Goal: Task Accomplishment & Management: Use online tool/utility

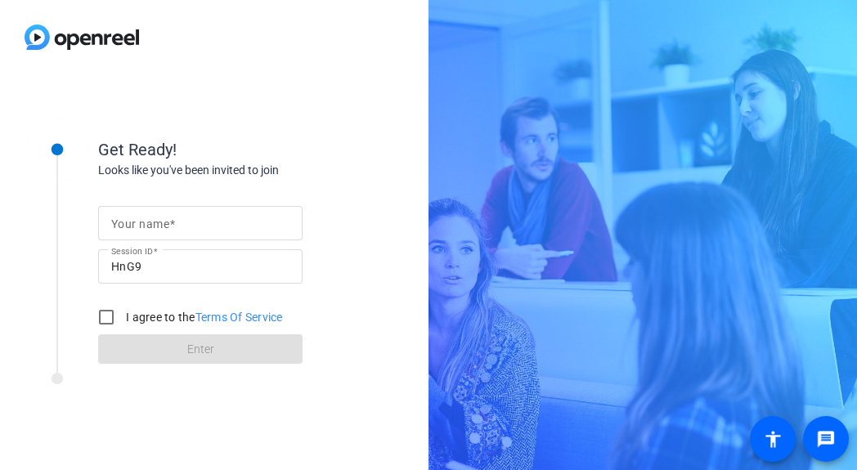
click at [119, 224] on mat-label "Your name" at bounding box center [140, 224] width 58 height 13
click at [119, 224] on input "Your name" at bounding box center [200, 223] width 178 height 20
type input "[PERSON_NAME]"
click at [104, 325] on input "I agree to the Terms Of Service" at bounding box center [106, 317] width 33 height 33
checkbox input "true"
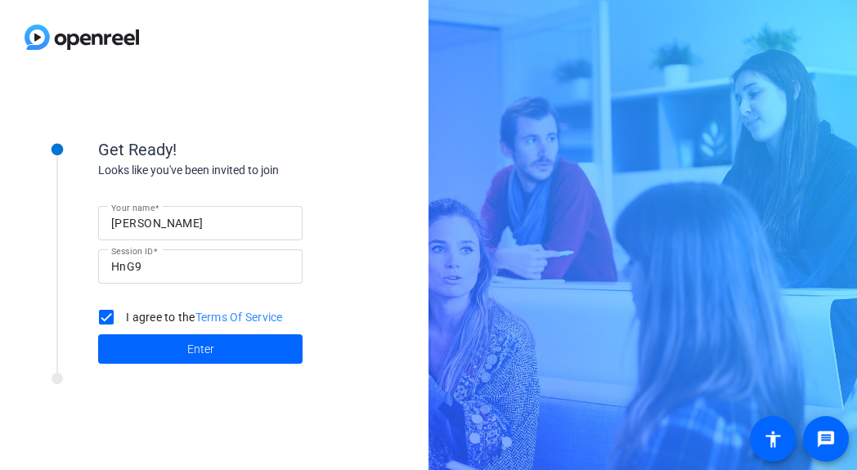
click at [174, 371] on div "Get Ready! Looks like you've been invited to join Your name [PERSON_NAME] Sessi…" at bounding box center [220, 241] width 409 height 265
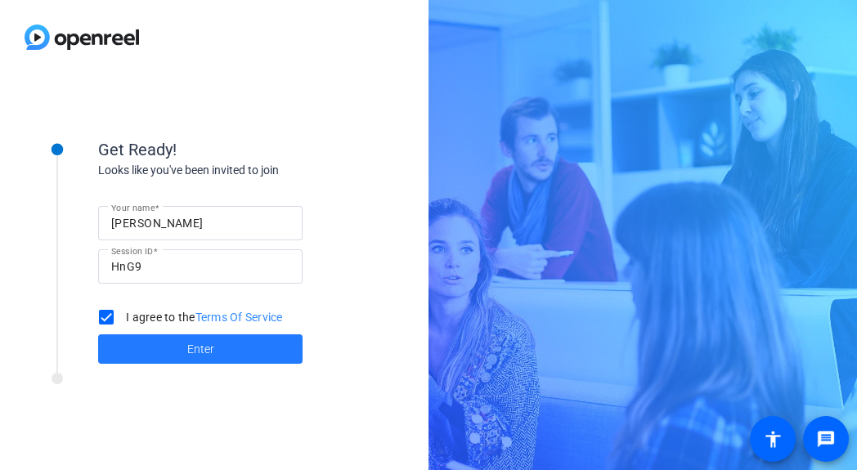
click at [173, 360] on span at bounding box center [200, 349] width 204 height 39
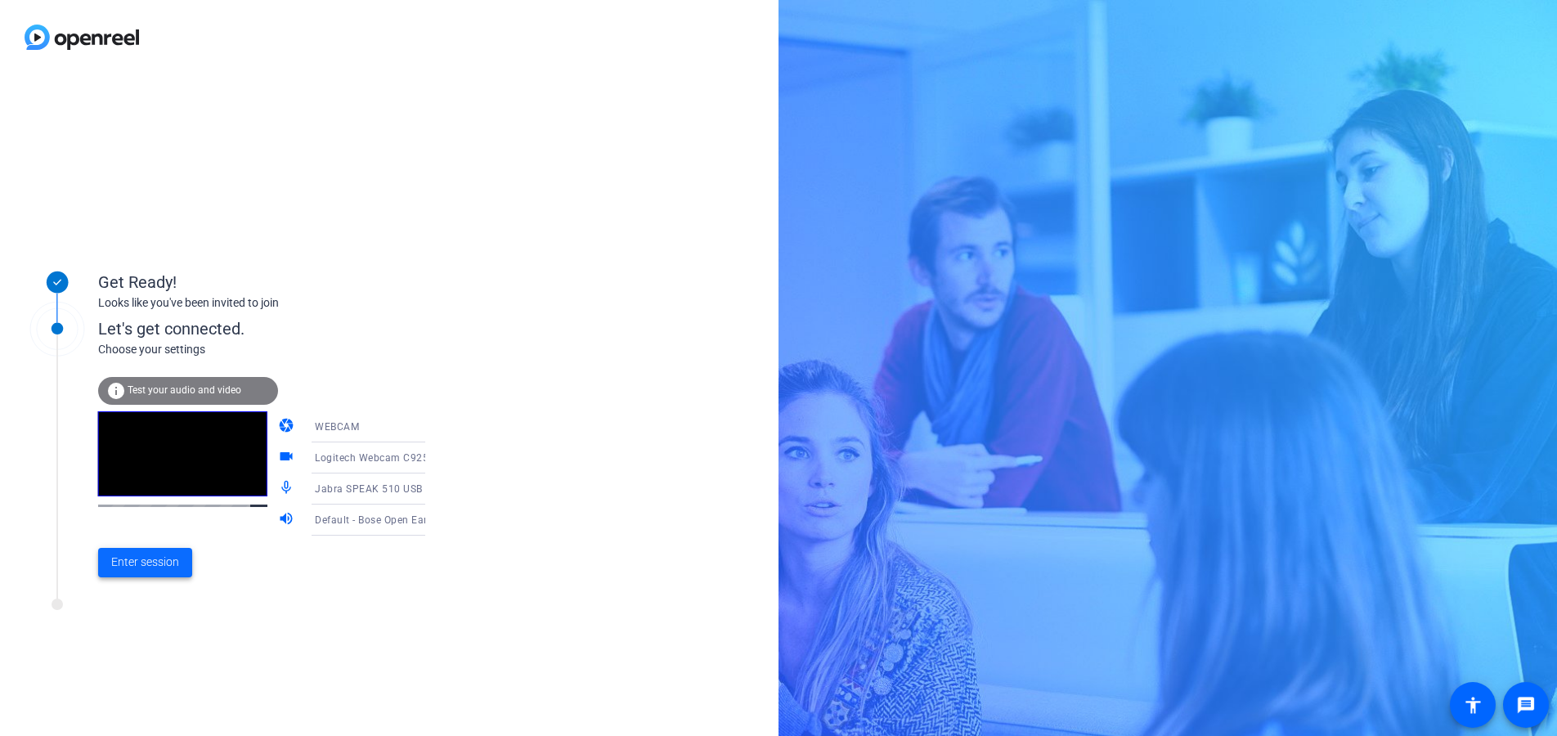
click at [153, 469] on span "Enter session" at bounding box center [145, 562] width 68 height 17
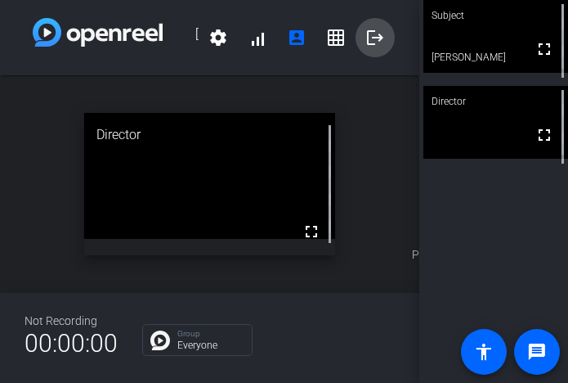
click at [372, 47] on mat-icon "logout" at bounding box center [376, 38] width 20 height 20
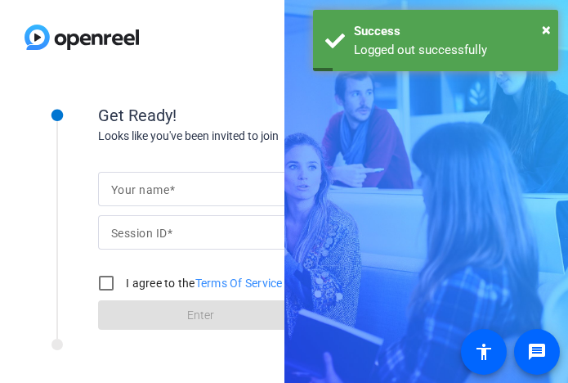
click at [105, 184] on div "Your name" at bounding box center [200, 189] width 204 height 34
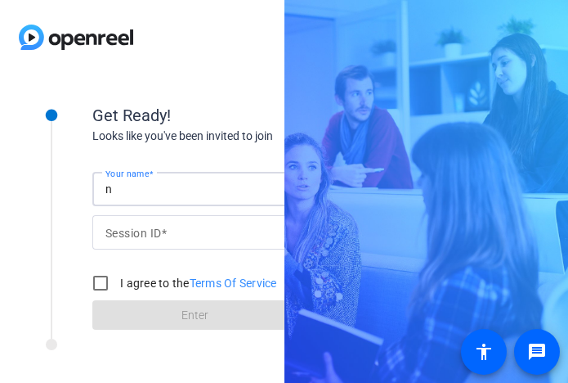
type input "[PERSON_NAME]"
click at [103, 285] on input "I agree to the Terms Of Service" at bounding box center [100, 283] width 33 height 33
checkbox input "true"
click at [147, 316] on form "Your name [PERSON_NAME] Session ID I agree to the Terms Of Service Enter" at bounding box center [194, 246] width 204 height 167
click at [149, 227] on mat-label "Session ID" at bounding box center [133, 233] width 56 height 13
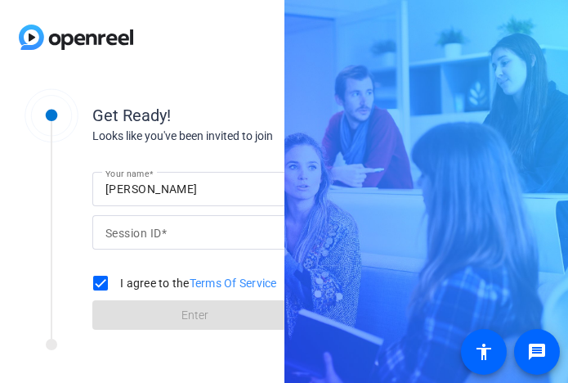
click at [149, 227] on input "Session ID" at bounding box center [194, 232] width 178 height 20
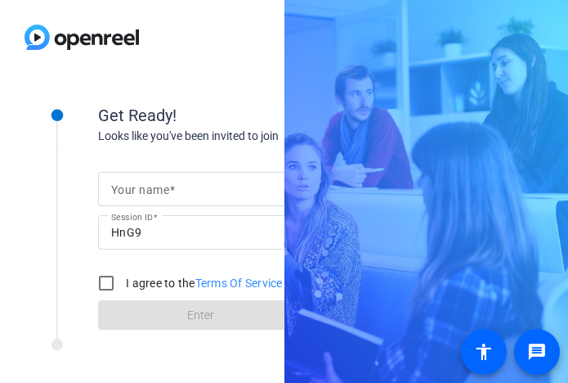
click at [117, 191] on mat-label "Your name" at bounding box center [140, 189] width 58 height 13
click at [117, 191] on input "Your name" at bounding box center [200, 189] width 178 height 20
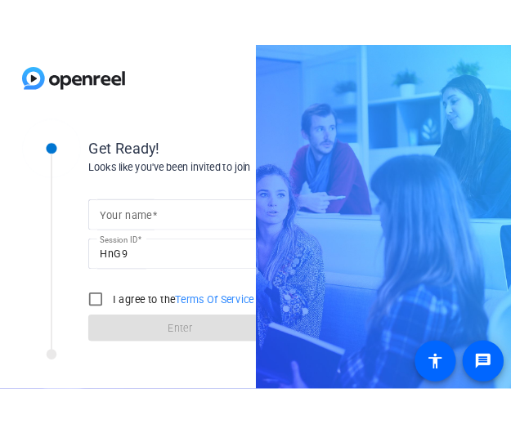
scroll to position [0, 6]
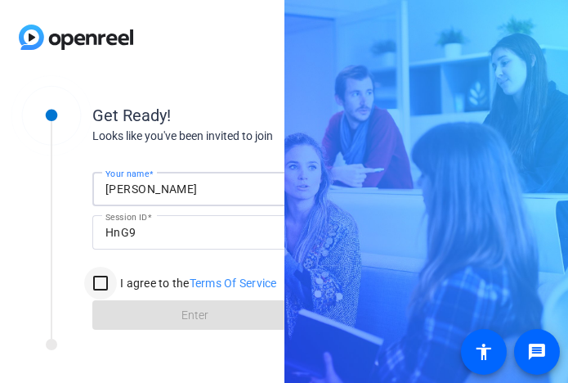
type input "[PERSON_NAME]"
click at [98, 286] on input "I agree to the Terms Of Service" at bounding box center [100, 283] width 33 height 33
checkbox input "true"
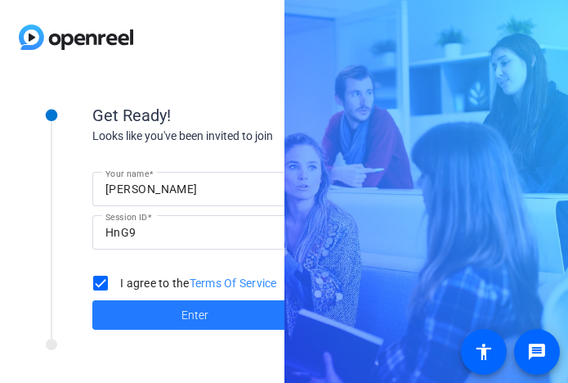
click at [111, 321] on span at bounding box center [194, 314] width 204 height 39
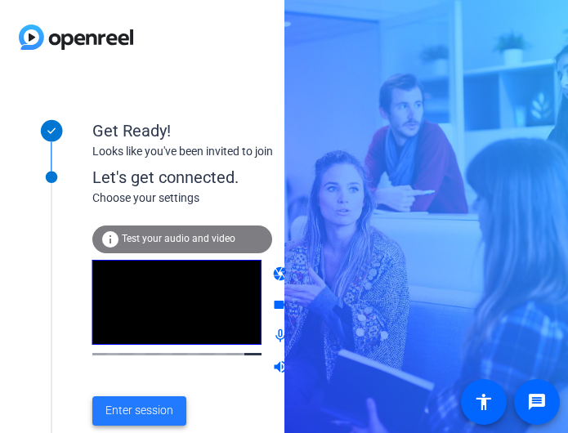
click at [137, 382] on span "Enter session" at bounding box center [139, 410] width 68 height 17
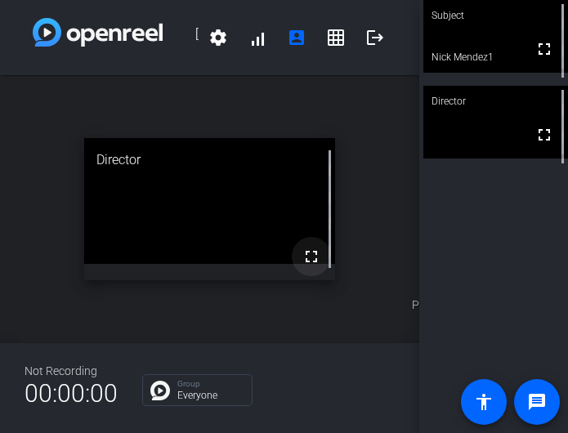
click at [312, 262] on mat-icon "fullscreen" at bounding box center [312, 257] width 20 height 20
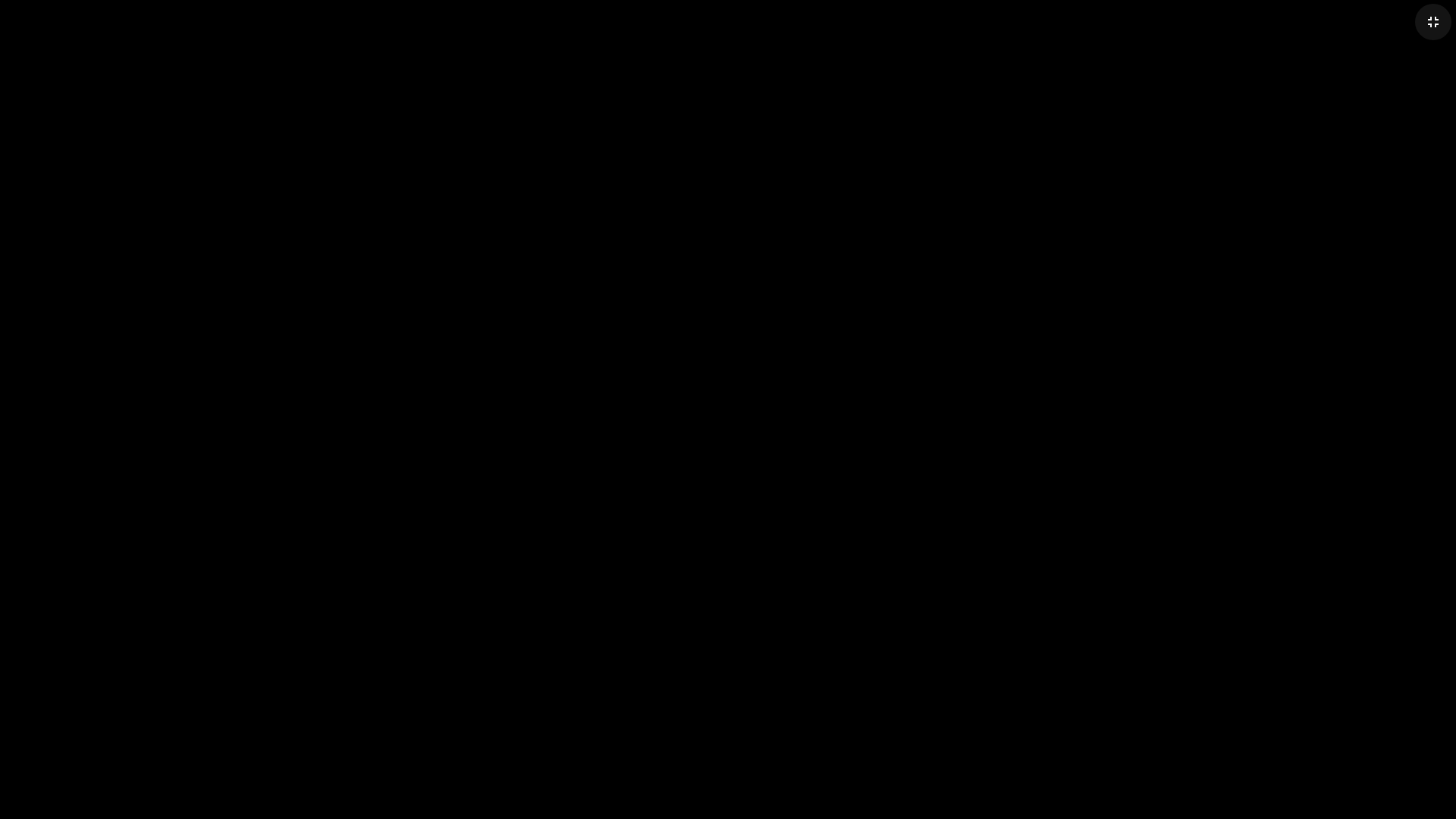
click at [526, 26] on mat-icon "fullscreen_exit" at bounding box center [1434, 22] width 19 height 19
